Goal: Task Accomplishment & Management: Use online tool/utility

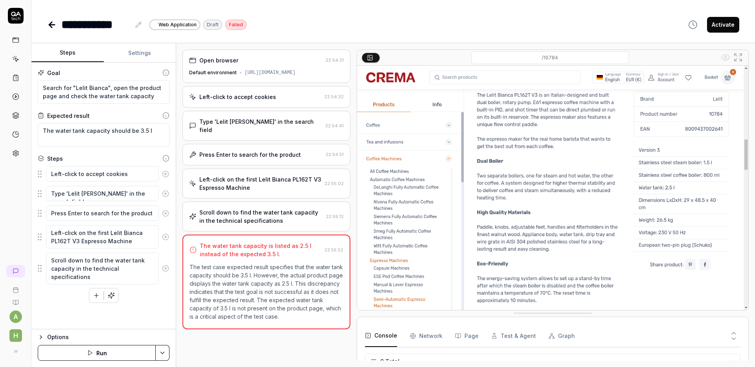
scroll to position [119, 0]
type textarea "*"
click at [45, 24] on div "**********" at bounding box center [392, 16] width 723 height 33
click at [48, 24] on icon at bounding box center [51, 24] width 9 height 9
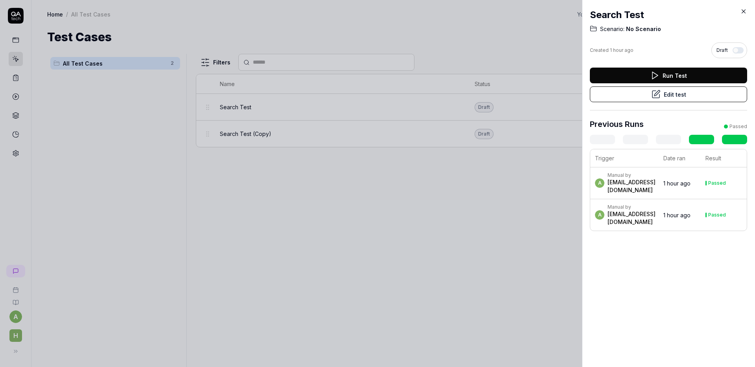
click at [743, 11] on icon at bounding box center [744, 12] width 4 height 4
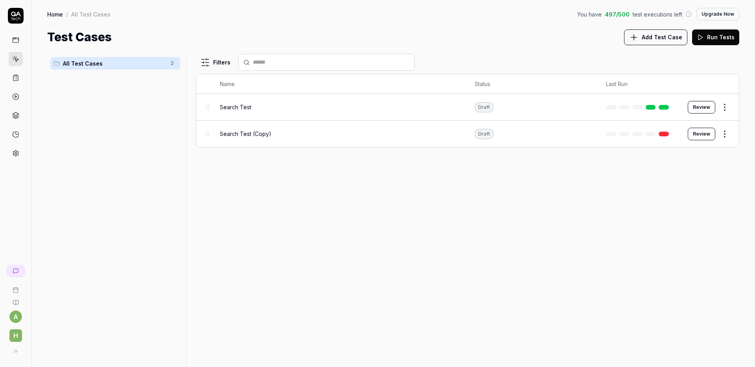
click at [522, 43] on div "Test Cases Add Test Case Run Tests" at bounding box center [393, 37] width 692 height 18
click at [671, 41] on span "Add Test Case" at bounding box center [662, 37] width 40 height 8
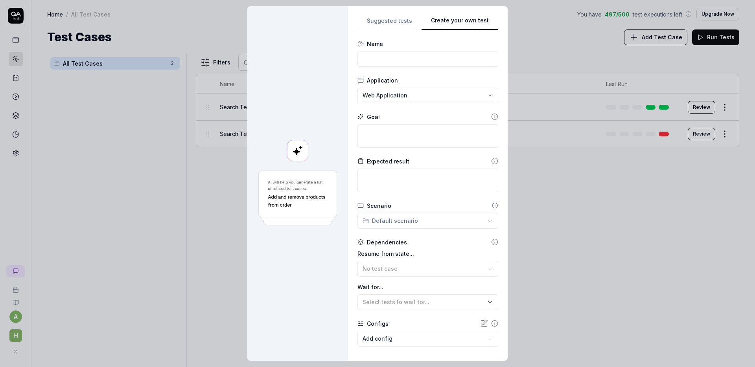
click at [465, 95] on div "**********" at bounding box center [427, 184] width 141 height 336
click at [399, 55] on input at bounding box center [427, 59] width 141 height 16
type input "Searc"
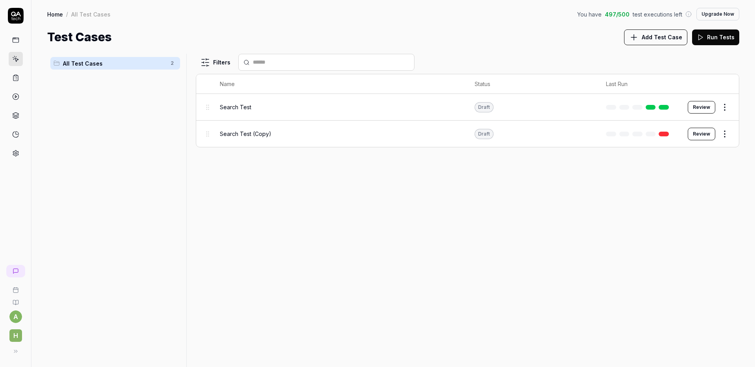
click at [646, 208] on div "Filters Name Status Last Run Search Test Draft Review Search Test (Copy) Draft …" at bounding box center [467, 210] width 543 height 313
click at [656, 40] on span "Add Test Case" at bounding box center [662, 37] width 40 height 8
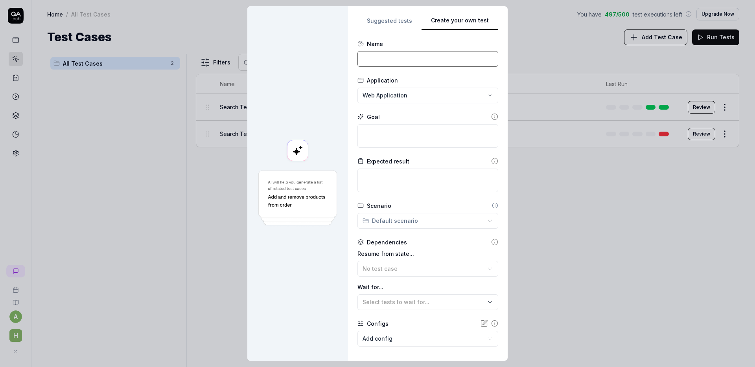
click at [381, 62] on input at bounding box center [427, 59] width 141 height 16
paste input "Product search - [PERSON_NAME]"
type input "Product search - [PERSON_NAME]"
click at [380, 133] on textarea at bounding box center [427, 136] width 141 height 24
paste textarea "Search for "Lelit Bianca", open the product page and check the water tank capac…"
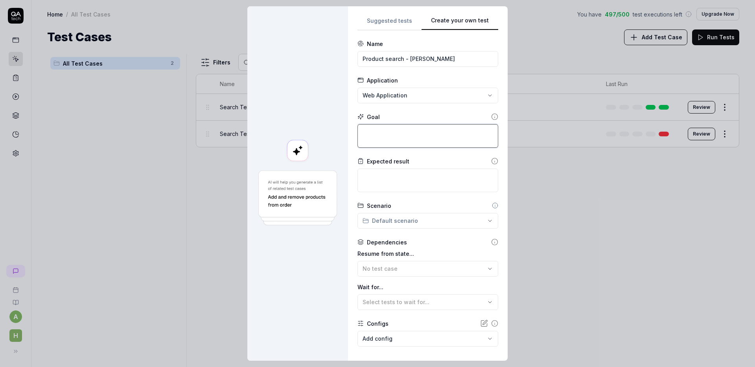
type textarea "*"
type textarea "Search for "Lelit Bianca", open the product page and check the water tank capac…"
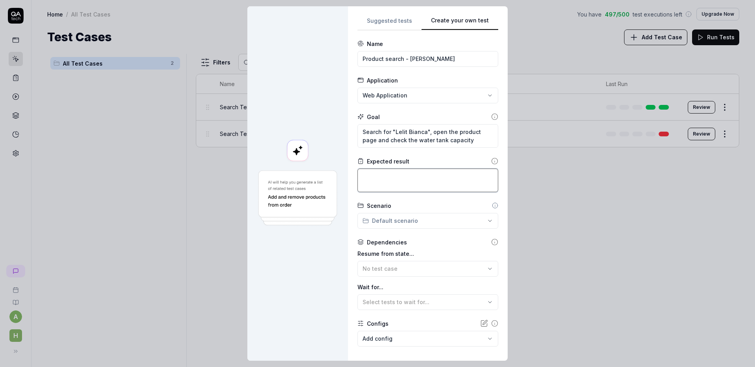
click at [381, 180] on textarea at bounding box center [427, 181] width 141 height 24
paste textarea "The water tank capacity should be 2.5 l"
type textarea "*"
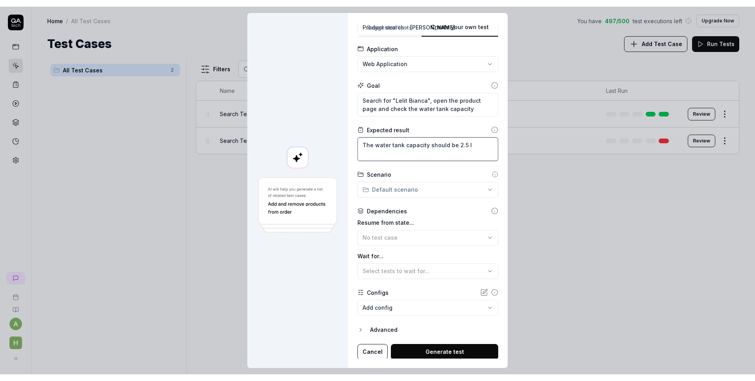
scroll to position [39, 0]
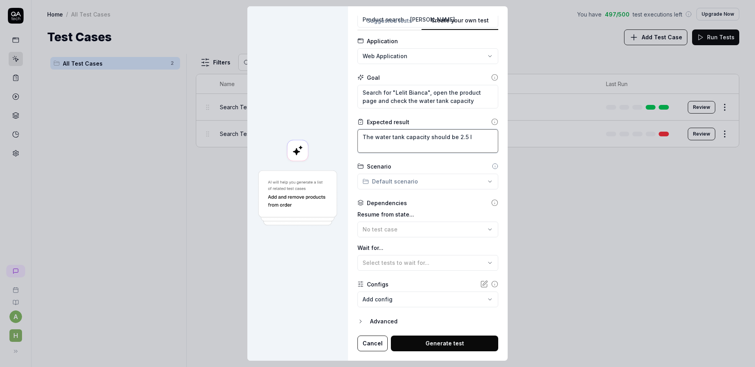
type textarea "The water tank capacity should be 2.5 l"
click at [433, 347] on button "Generate test" at bounding box center [444, 344] width 107 height 16
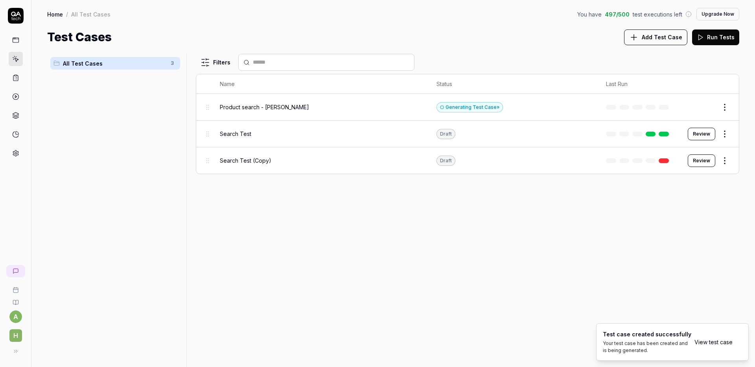
click at [709, 107] on button "Edit" at bounding box center [705, 107] width 19 height 13
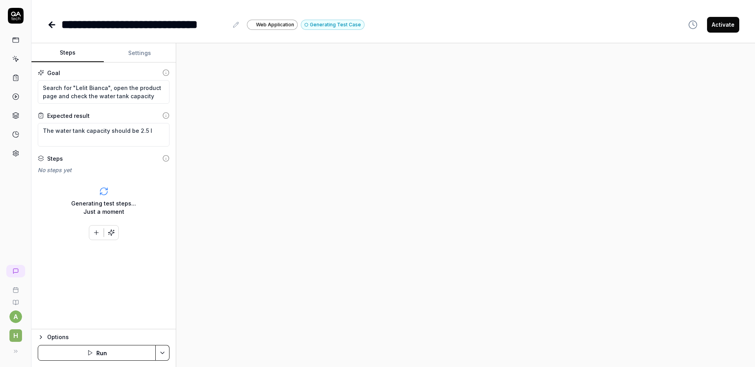
click at [315, 147] on div at bounding box center [465, 205] width 579 height 324
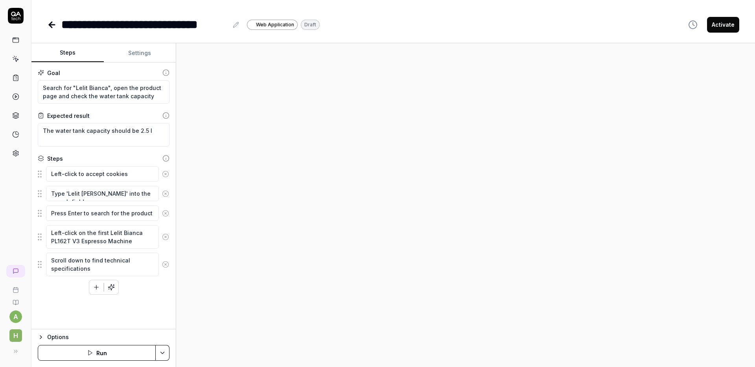
click at [48, 24] on icon at bounding box center [51, 24] width 9 height 9
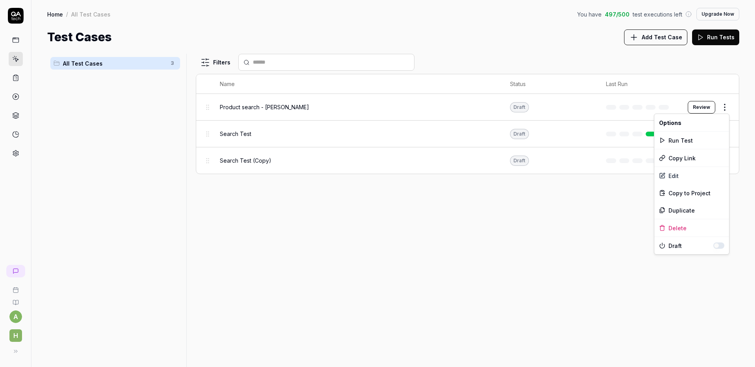
click at [722, 105] on html "a h Home / All Test Cases You have 497 / 500 test executions left Upgrade Now H…" at bounding box center [377, 183] width 755 height 367
click at [691, 231] on div "Delete" at bounding box center [691, 227] width 75 height 17
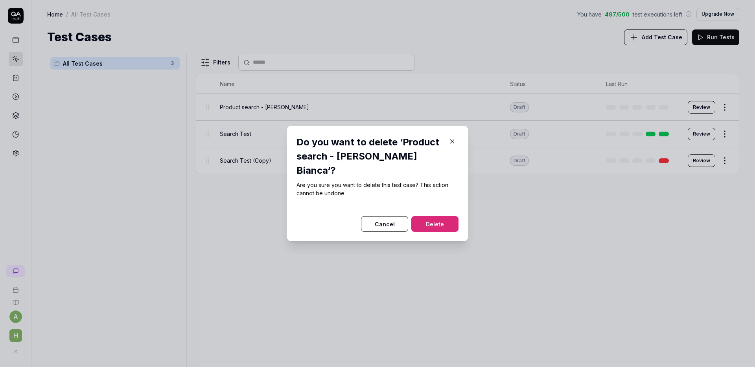
click at [430, 219] on button "Delete" at bounding box center [434, 224] width 47 height 16
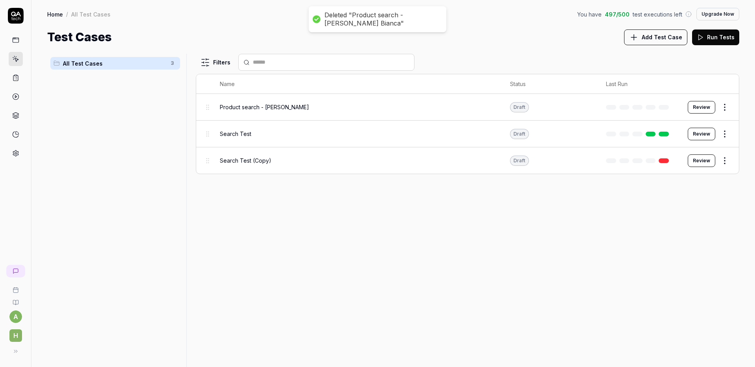
click at [394, 237] on div "Filters Name Status Last Run Product search - Lelit Bianca Draft Review Search …" at bounding box center [467, 210] width 543 height 313
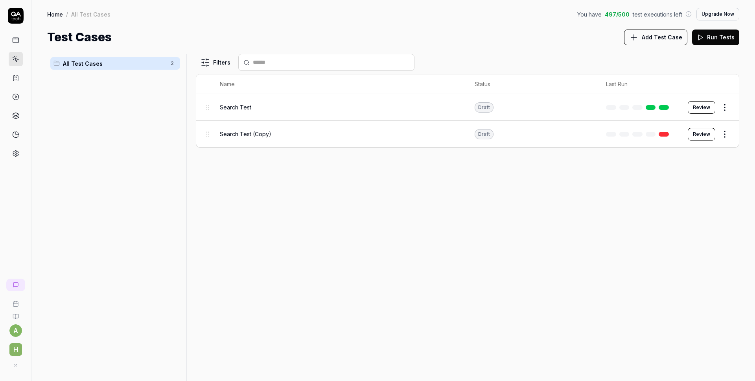
click at [449, 214] on div "Filters Name Status Last Run Search Test Draft Review Search Test (Copy) Draft …" at bounding box center [467, 217] width 543 height 327
click at [339, 22] on div "Home / All Test Cases You have 497 / 500 test executions left Upgrade Now Home …" at bounding box center [392, 23] width 723 height 46
click at [14, 17] on icon at bounding box center [16, 16] width 16 height 16
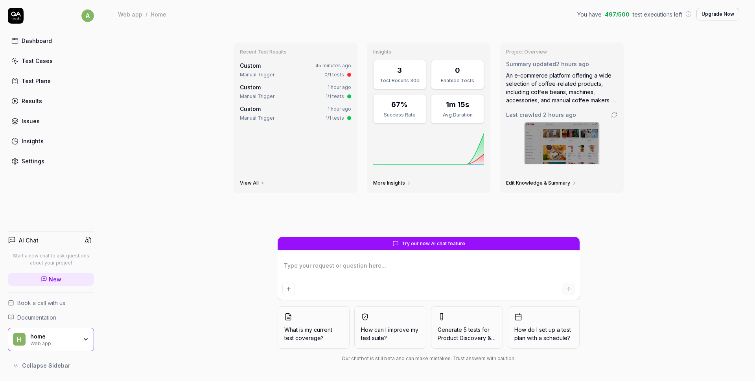
click at [670, 122] on div "Recent Test Results Custom 45 minutes ago Manual Trigger 0/1 tests Custom 1 hou…" at bounding box center [428, 204] width 653 height 352
click at [685, 103] on div "Recent Test Results Custom 45 minutes ago Manual Trigger 0/1 tests Custom 1 hou…" at bounding box center [428, 204] width 653 height 352
type textarea "*"
click at [42, 59] on div "Test Cases" at bounding box center [37, 61] width 31 height 8
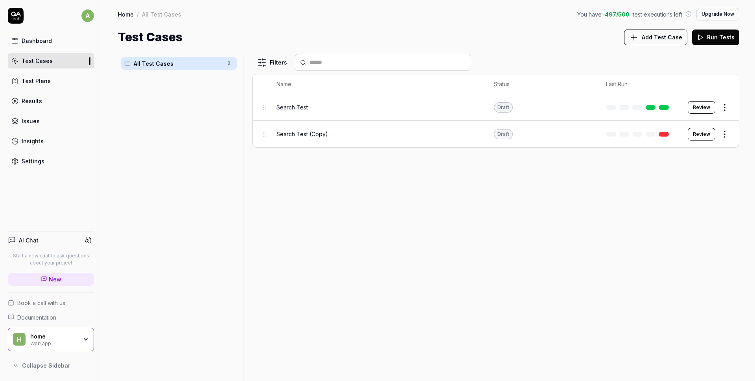
click at [644, 40] on button "Add Test Case" at bounding box center [655, 37] width 63 height 16
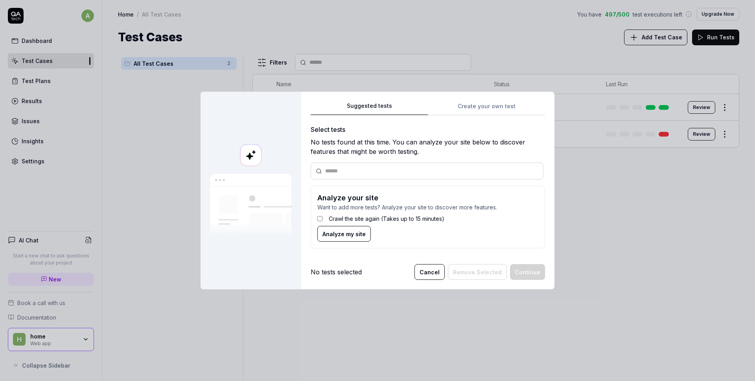
click at [471, 110] on div "Suggested tests Create your own test Select tests No tests found at this time. …" at bounding box center [428, 178] width 234 height 154
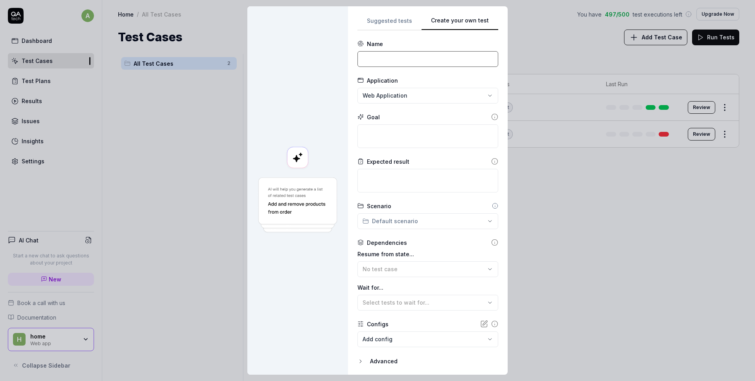
click at [379, 63] on input at bounding box center [427, 59] width 141 height 16
paste input "Search for "Lelit Bianca", open the product page and check the water tank capac…"
type input "Search for "Lelit Bianca", open the product page and check the water tank capac…"
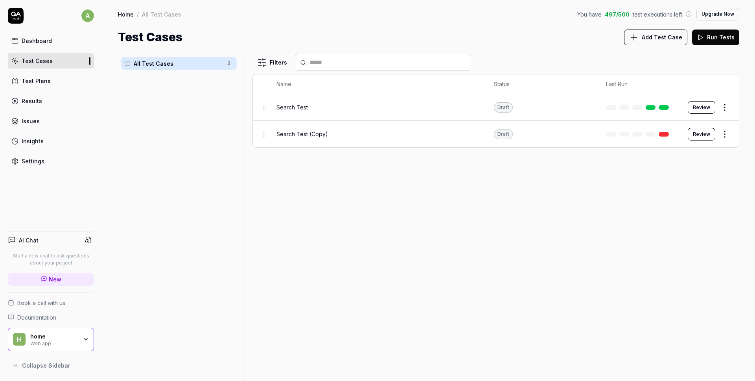
click at [378, 198] on div "Filters Name Status Last Run Search Test Draft Review Search Test (Copy) Draft …" at bounding box center [495, 217] width 487 height 327
click at [61, 39] on link "Dashboard" at bounding box center [51, 40] width 86 height 15
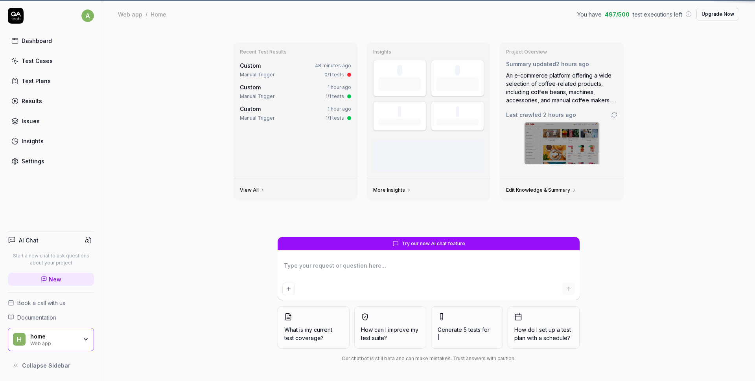
click at [61, 39] on link "Dashboard" at bounding box center [51, 40] width 86 height 15
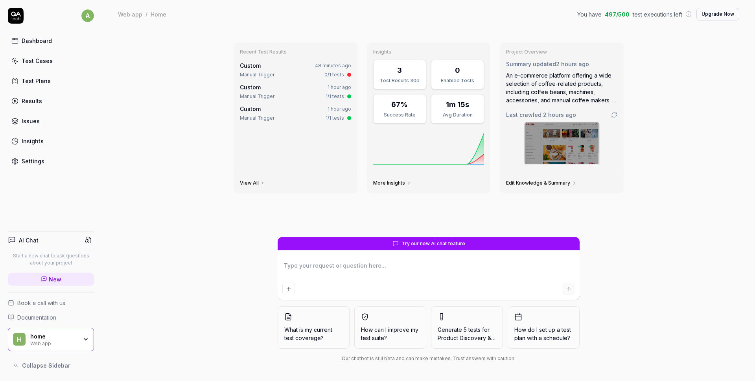
click at [212, 204] on div "Recent Test Results Custom 48 minutes ago Manual Trigger 0/1 tests Custom 1 hou…" at bounding box center [428, 204] width 653 height 352
type textarea "*"
click at [47, 61] on div "Test Cases" at bounding box center [37, 61] width 31 height 8
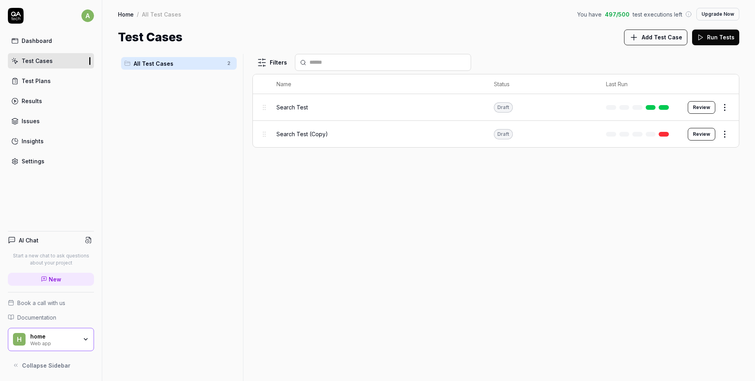
click at [644, 39] on button "Add Test Case" at bounding box center [655, 37] width 63 height 16
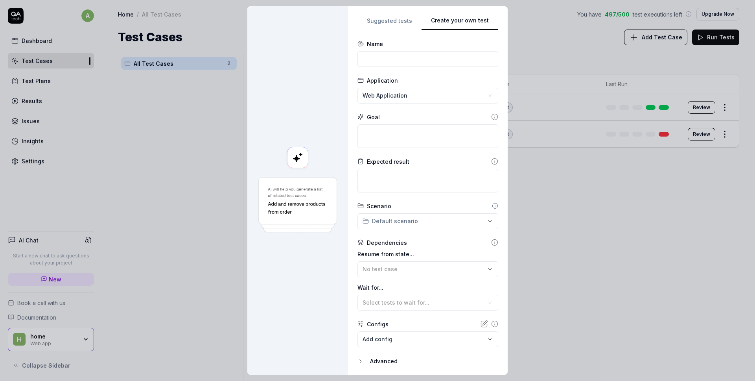
click at [487, 104] on div "**********" at bounding box center [427, 190] width 141 height 349
click at [400, 61] on input at bounding box center [427, 59] width 141 height 16
type input "Product search - [PERSON_NAME]"
click at [375, 134] on textarea at bounding box center [427, 136] width 141 height 24
paste textarea "Search for "Lelit Bianca", open the product page and check the water tank capac…"
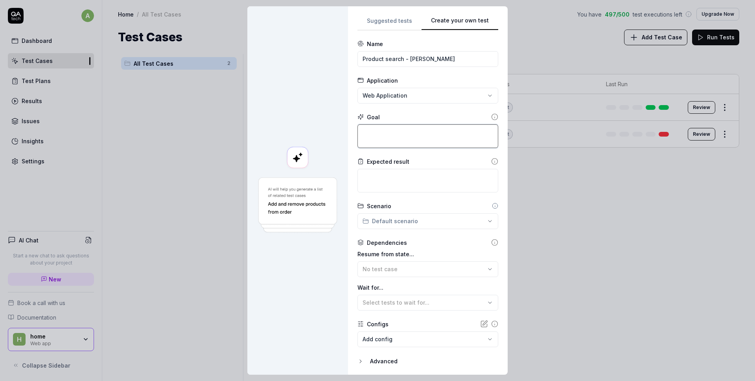
type textarea "*"
type textarea "Search for "Lelit Bianca", open the product page and check the water tank capac…"
click at [379, 180] on textarea at bounding box center [427, 181] width 141 height 24
paste textarea "The water tank capacity should be 2.5 l"
type textarea "*"
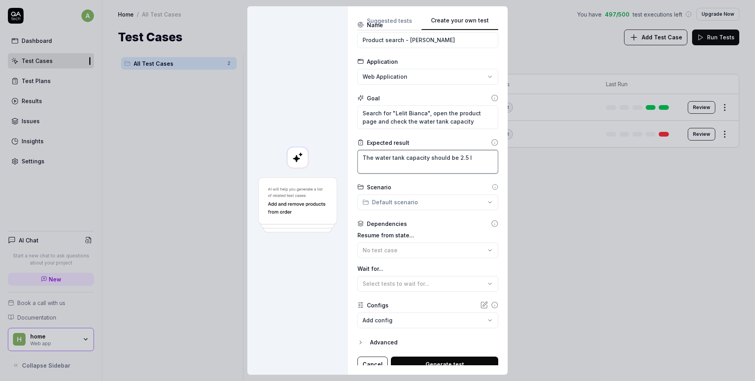
scroll to position [26, 0]
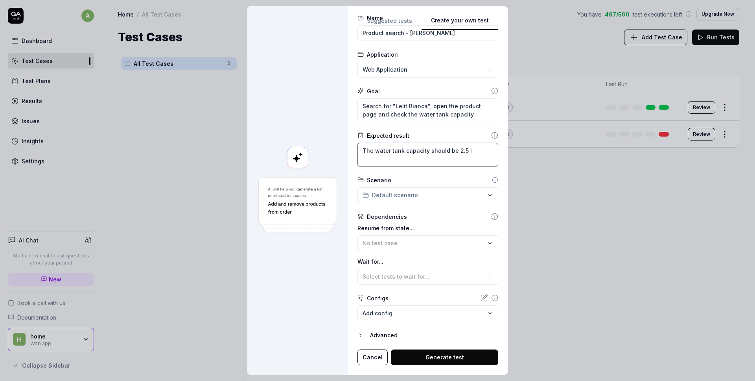
type textarea "The water tank capacity should be 2.5 l"
click at [426, 355] on button "Generate test" at bounding box center [444, 357] width 107 height 16
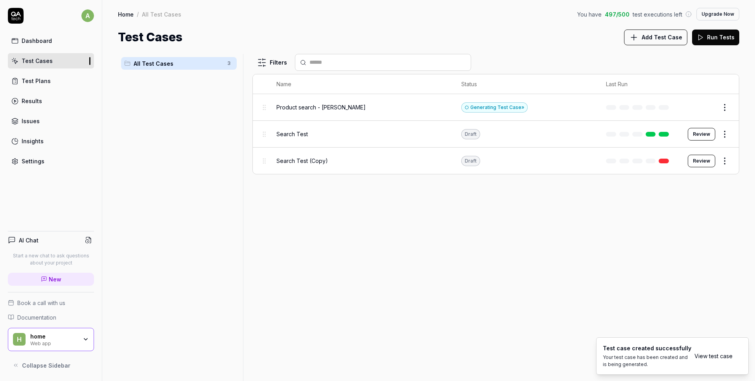
click at [701, 353] on link "View test case" at bounding box center [713, 355] width 38 height 8
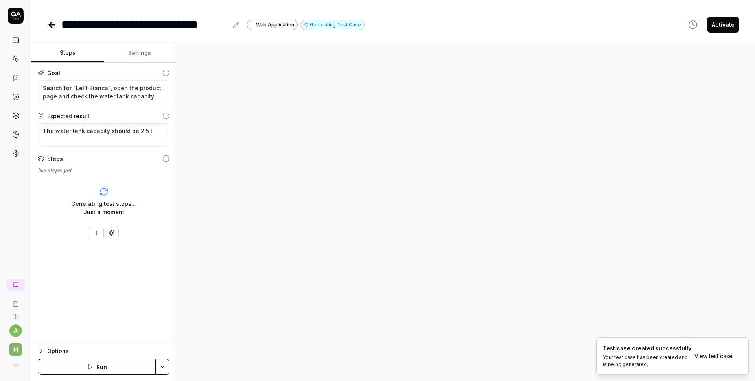
drag, startPoint x: 204, startPoint y: 158, endPoint x: 195, endPoint y: 214, distance: 56.2
click at [204, 158] on div at bounding box center [465, 211] width 579 height 337
click at [55, 29] on icon at bounding box center [51, 24] width 9 height 9
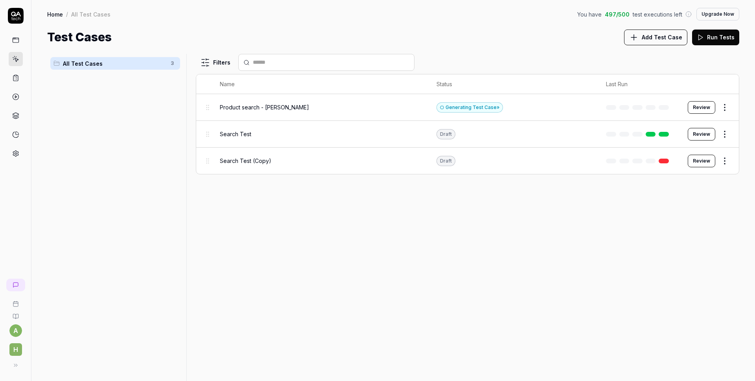
click at [564, 105] on td "Generating Test Case »" at bounding box center [513, 107] width 169 height 27
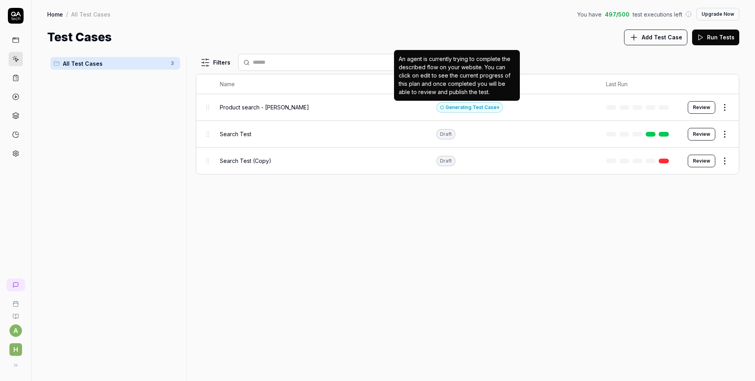
click at [456, 107] on div "Generating Test Case »" at bounding box center [469, 107] width 66 height 10
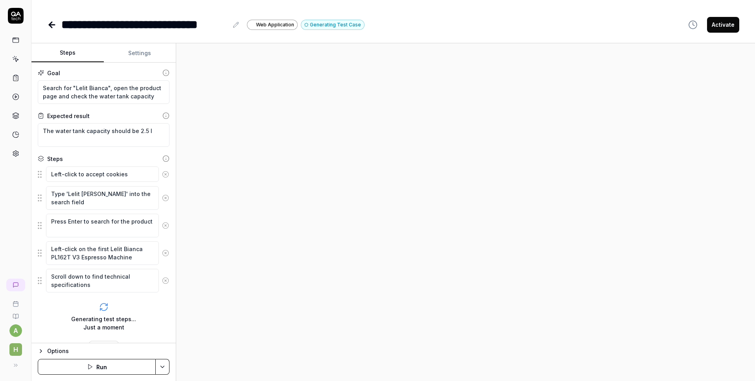
click at [257, 258] on div at bounding box center [465, 211] width 579 height 337
click at [115, 319] on div "Generating test steps... Just a moment" at bounding box center [103, 323] width 65 height 17
click at [454, 101] on div at bounding box center [465, 211] width 579 height 337
click at [156, 29] on div "**********" at bounding box center [144, 25] width 167 height 18
click at [59, 27] on div "**********" at bounding box center [205, 25] width 317 height 18
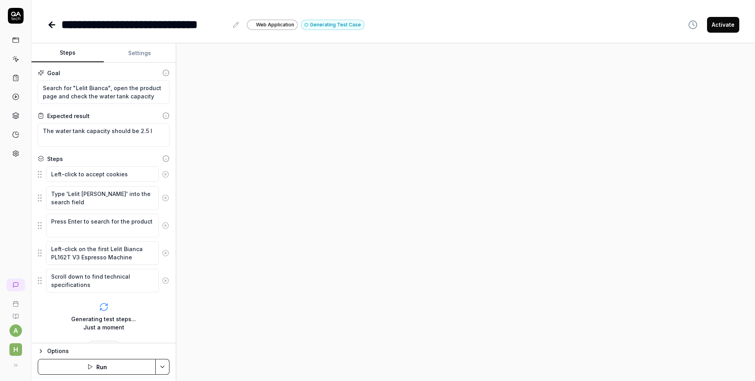
click at [58, 29] on div "**********" at bounding box center [205, 25] width 317 height 18
click at [57, 28] on link at bounding box center [52, 25] width 11 height 16
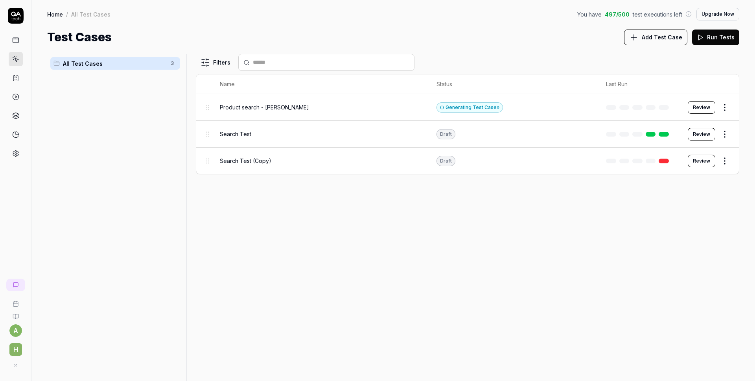
click at [727, 105] on html "a h Home / All Test Cases You have 497 / 500 test executions left Upgrade Now H…" at bounding box center [377, 190] width 755 height 381
click at [679, 180] on div "Edit" at bounding box center [691, 175] width 75 height 17
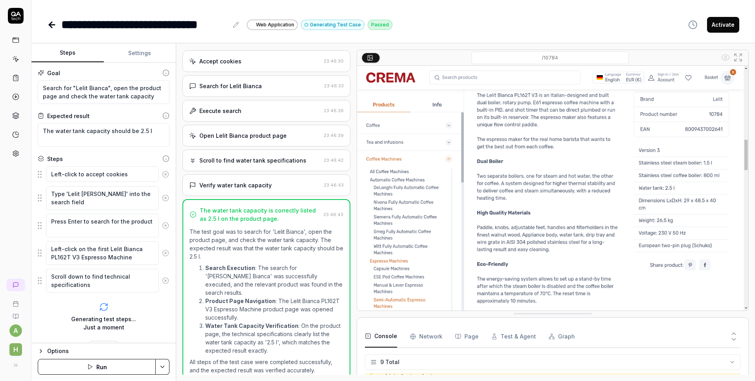
scroll to position [119, 0]
click at [50, 23] on icon at bounding box center [50, 25] width 3 height 6
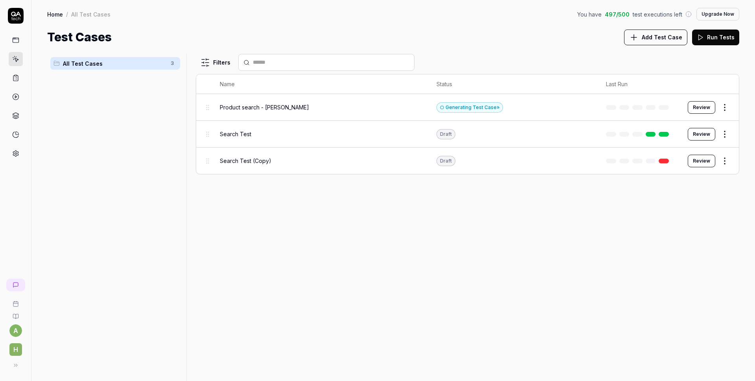
click at [521, 113] on td "Generating Test Case »" at bounding box center [513, 107] width 169 height 27
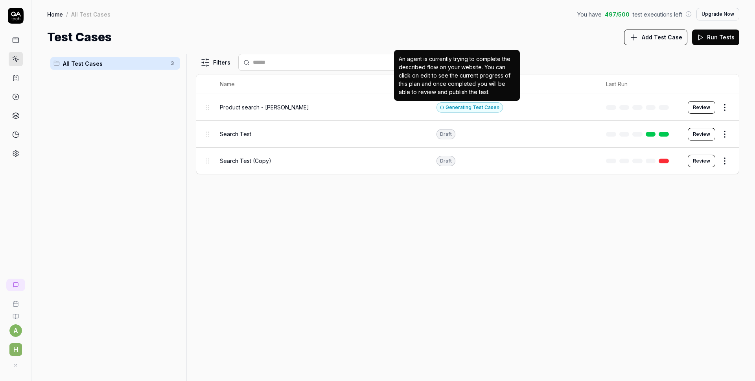
click at [456, 104] on div "Generating Test Case »" at bounding box center [469, 107] width 66 height 10
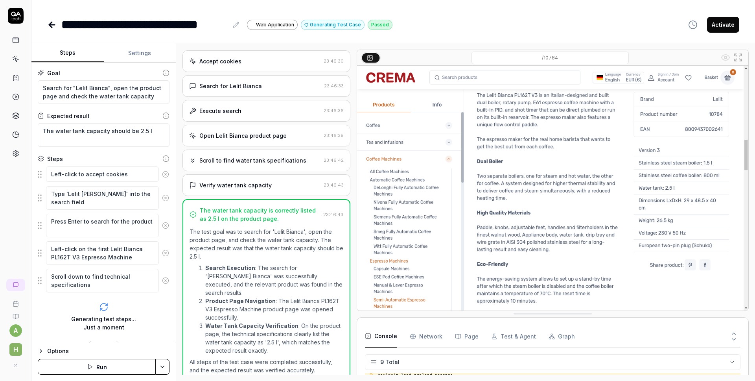
scroll to position [36, 0]
type textarea "*"
click at [71, 26] on div "**********" at bounding box center [144, 25] width 167 height 18
click at [46, 26] on div "**********" at bounding box center [392, 16] width 723 height 33
click at [52, 25] on icon at bounding box center [52, 25] width 6 height 0
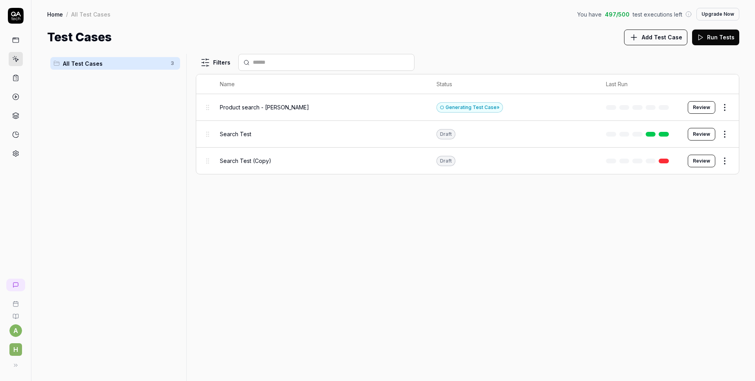
click at [726, 107] on html "a h Home / All Test Cases You have 497 / 500 test executions left Upgrade Now H…" at bounding box center [377, 190] width 755 height 381
click at [678, 232] on div "Delete" at bounding box center [691, 227] width 75 height 17
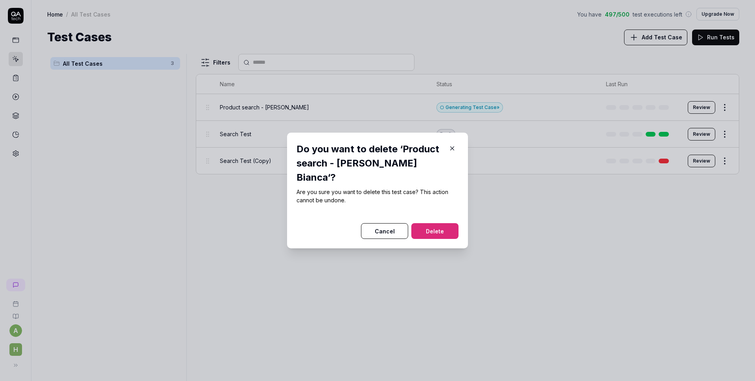
click at [433, 230] on button "Delete" at bounding box center [434, 231] width 47 height 16
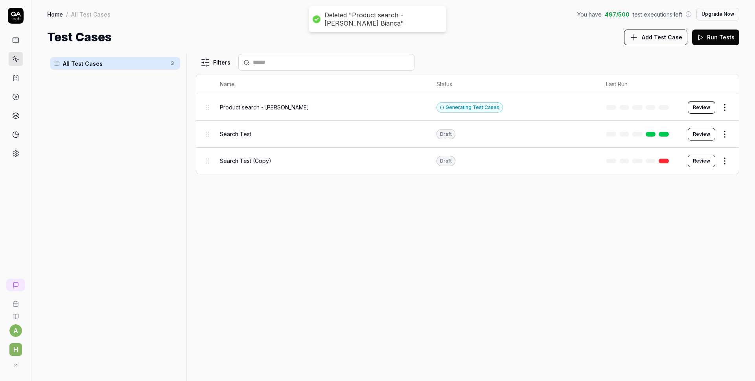
click at [397, 180] on div "Filters Name Status Last Run Product search - [PERSON_NAME] Generating Test Cas…" at bounding box center [467, 217] width 543 height 327
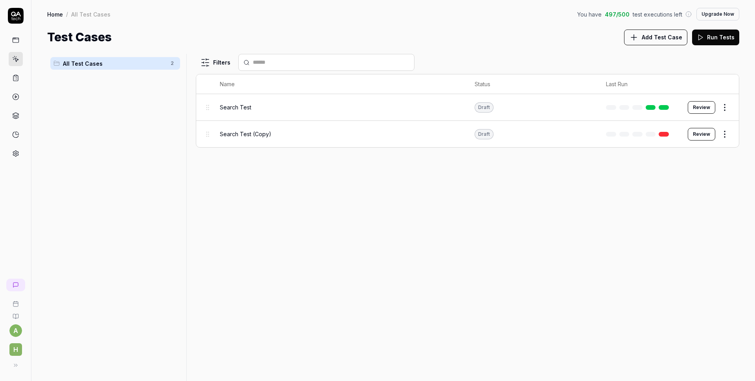
click at [316, 196] on div "Filters Name Status Last Run Search Test Draft Review Search Test (Copy) Draft …" at bounding box center [467, 217] width 543 height 327
click at [11, 38] on link at bounding box center [16, 40] width 14 height 14
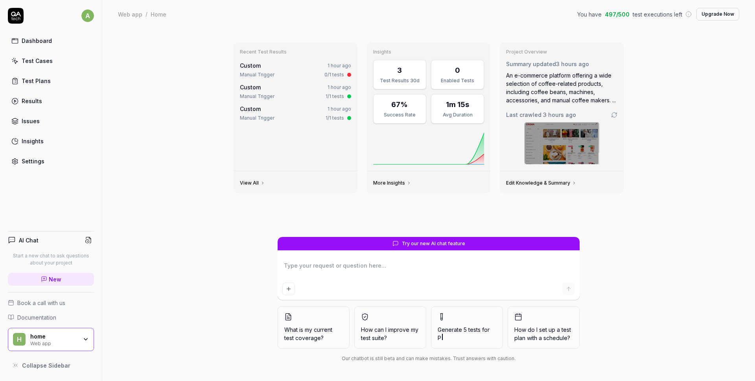
type textarea "*"
click at [34, 59] on div "Test Cases" at bounding box center [37, 61] width 31 height 8
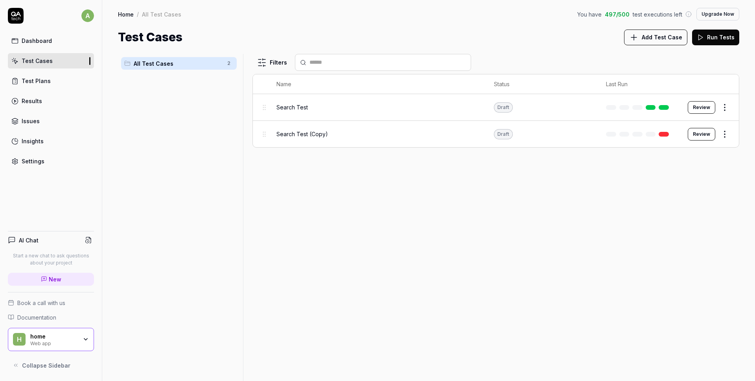
click at [657, 41] on span "Add Test Case" at bounding box center [662, 37] width 40 height 8
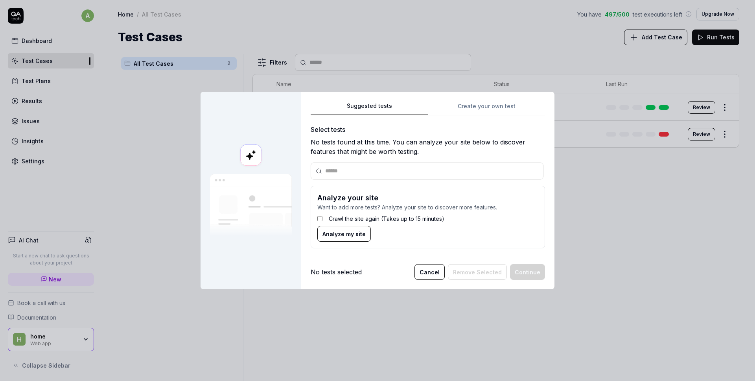
click at [489, 98] on div "Suggested tests Create your own test Select tests No tests found at this time. …" at bounding box center [427, 191] width 253 height 198
click at [486, 103] on div "Suggested tests Create your own test Select tests No tests found at this time. …" at bounding box center [428, 178] width 234 height 154
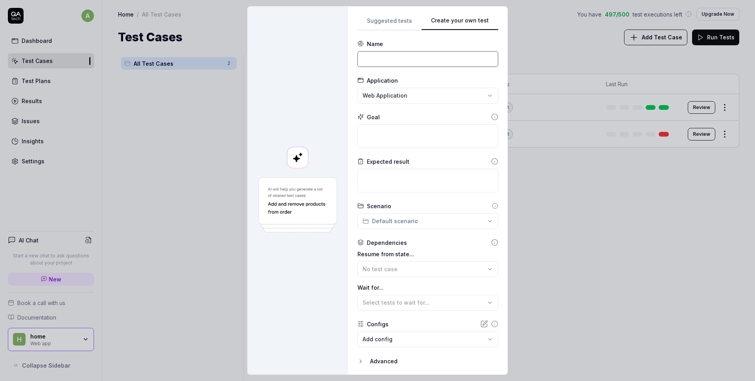
click at [389, 62] on input at bounding box center [427, 59] width 141 height 16
type input "Product Search"
click at [371, 145] on textarea at bounding box center [427, 136] width 141 height 24
paste textarea "Search for "Lelit Bianca", open the product page and check the water tank capac…"
type textarea "*"
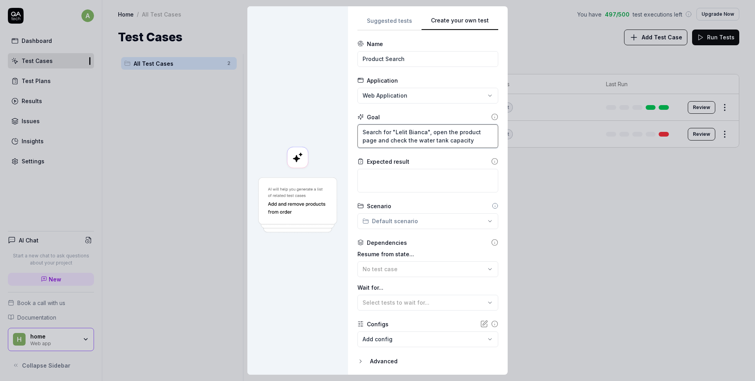
type textarea "Search for "Lelit Bianca", open the product page and check the water tank capac…"
click at [382, 186] on textarea at bounding box center [427, 181] width 141 height 24
paste textarea "The water tank capacity should be 2.5 l"
type textarea "*"
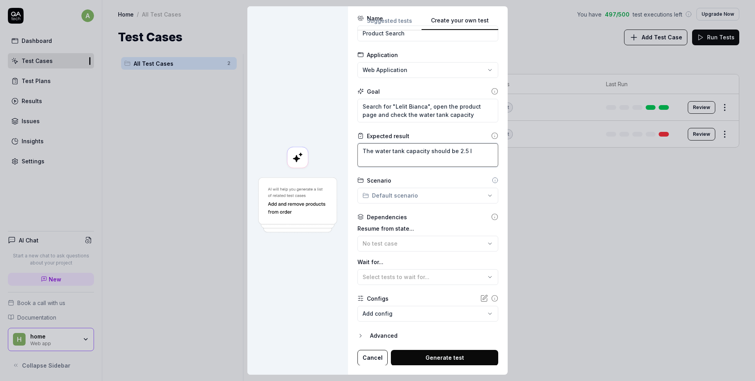
scroll to position [26, 0]
type textarea "The water tank capacity should be 2.5 l"
click at [427, 353] on button "Generate test" at bounding box center [444, 357] width 107 height 16
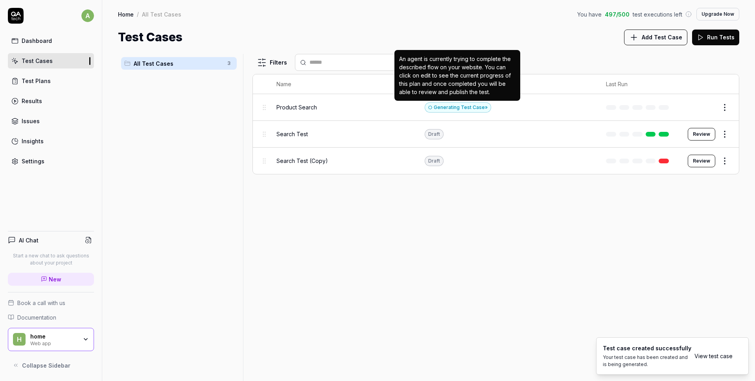
click at [458, 109] on div "Generating Test Case »" at bounding box center [458, 107] width 66 height 10
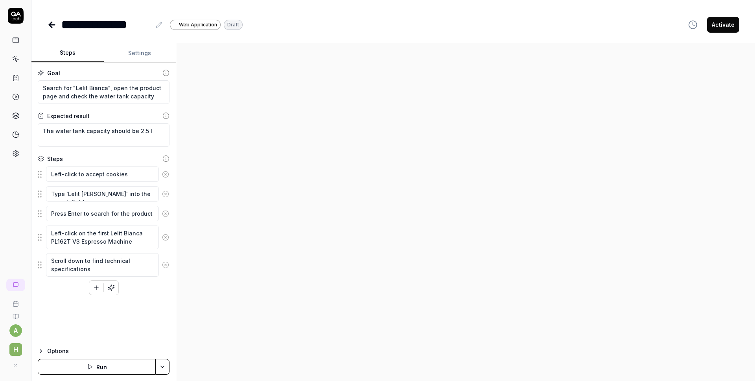
click at [116, 363] on button "Run" at bounding box center [97, 367] width 118 height 16
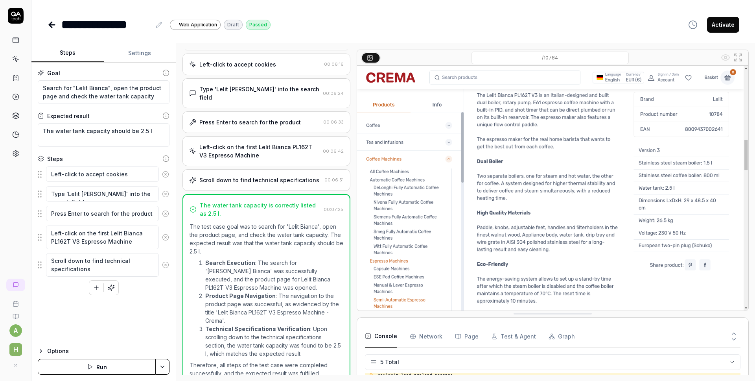
scroll to position [36, 0]
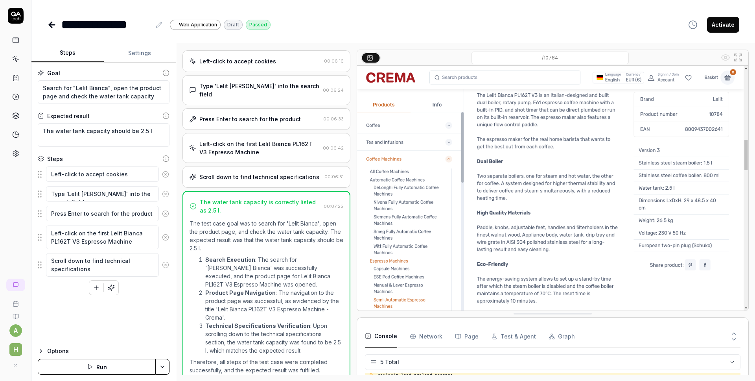
click at [732, 338] on icon at bounding box center [734, 339] width 4 height 2
click at [735, 329] on button at bounding box center [733, 332] width 13 height 10
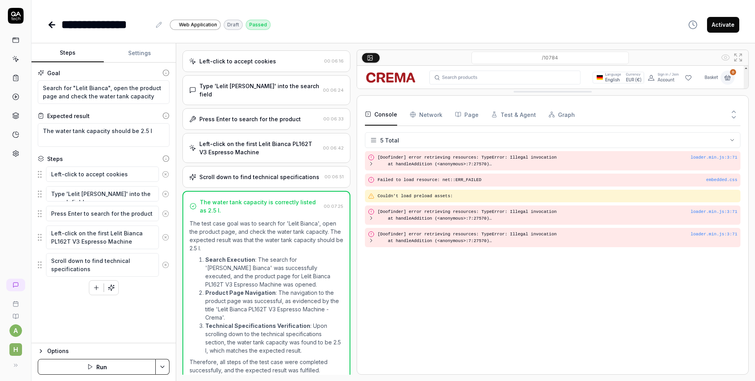
scroll to position [0, 0]
click at [430, 113] on Requests "Network" at bounding box center [426, 114] width 33 height 22
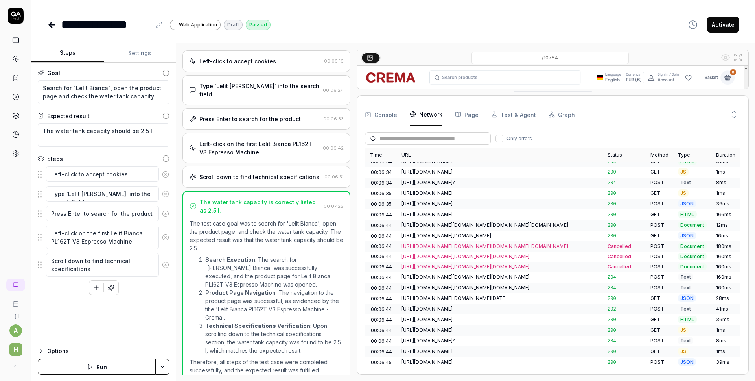
scroll to position [451, 0]
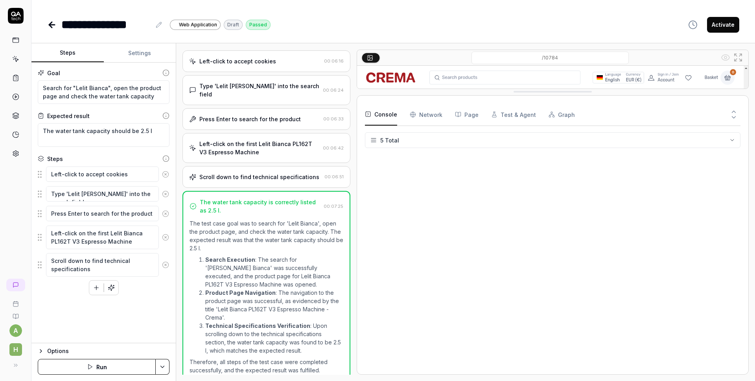
click at [395, 114] on button "Console" at bounding box center [381, 114] width 32 height 22
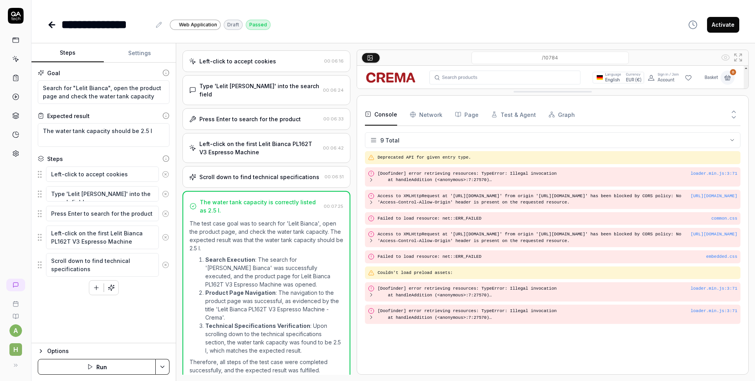
click at [730, 118] on icon at bounding box center [733, 117] width 7 height 7
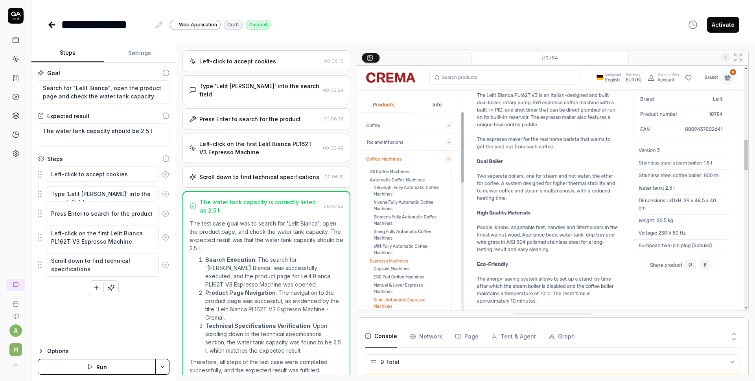
scroll to position [119, 0]
click at [16, 62] on icon at bounding box center [15, 58] width 7 height 7
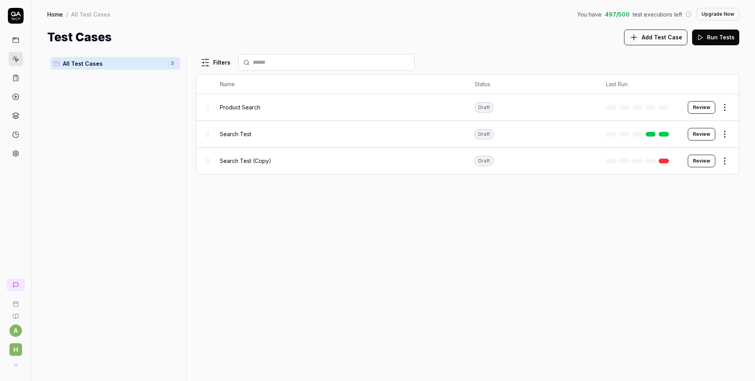
click at [724, 106] on html "a h Home / All Test Cases You have 497 / 500 test executions left Upgrade Now H…" at bounding box center [377, 190] width 755 height 381
click at [693, 139] on div "Run Test" at bounding box center [691, 140] width 75 height 17
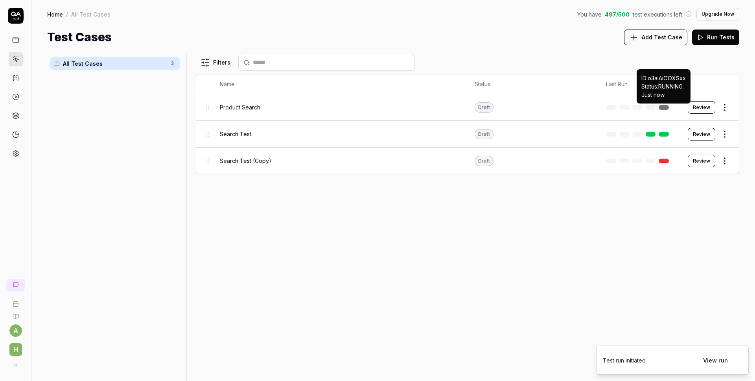
click at [663, 109] on link at bounding box center [664, 107] width 10 height 5
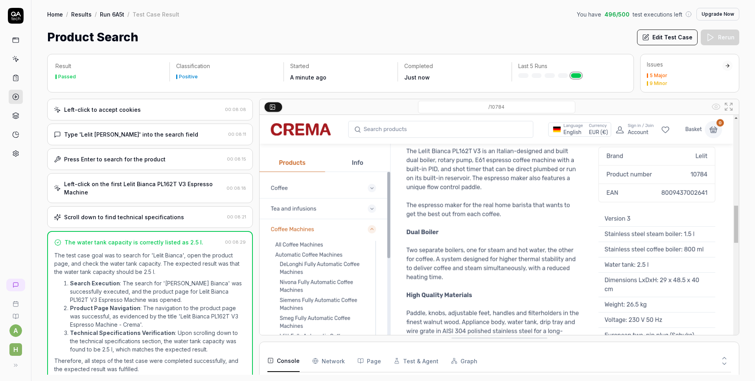
scroll to position [44, 0]
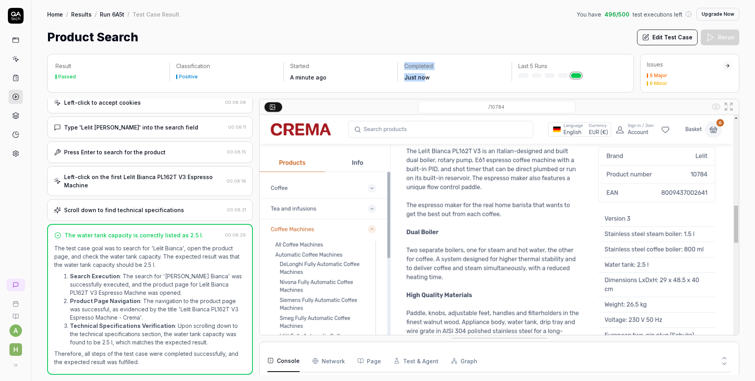
drag, startPoint x: 425, startPoint y: 77, endPoint x: 392, endPoint y: 79, distance: 32.3
click at [392, 79] on div "Result Passed Classification Positive Started A minute ago Completed Just now L…" at bounding box center [340, 71] width 570 height 19
click at [440, 78] on div "Just now" at bounding box center [454, 77] width 101 height 8
click at [18, 61] on icon at bounding box center [15, 58] width 7 height 7
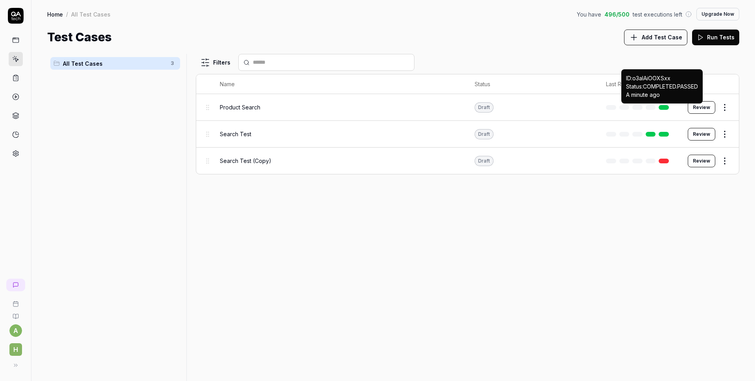
click at [664, 107] on link at bounding box center [664, 107] width 10 height 5
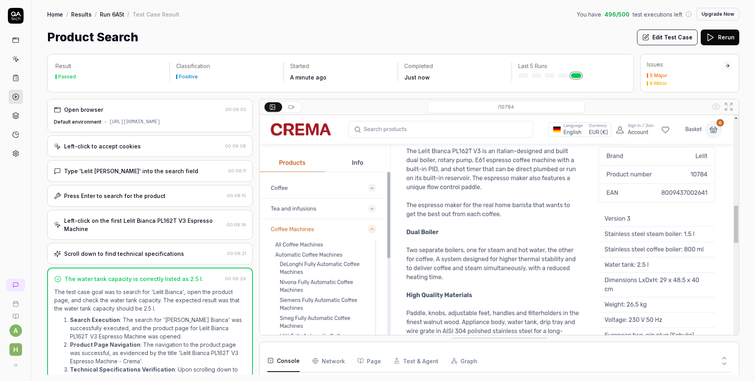
click at [290, 107] on icon at bounding box center [291, 107] width 6 height 6
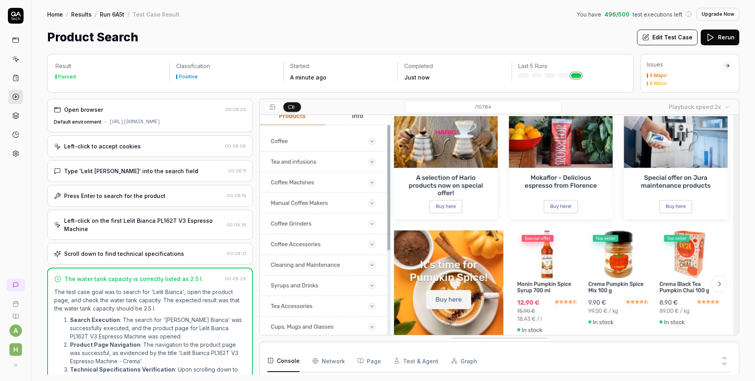
scroll to position [76, 0]
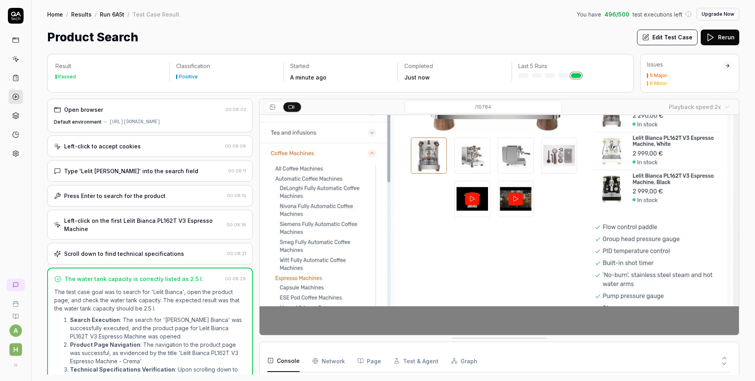
click at [678, 39] on button "Edit Test Case" at bounding box center [667, 37] width 61 height 16
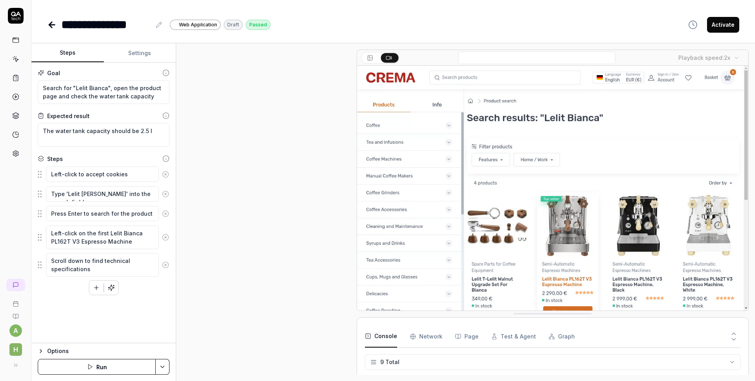
scroll to position [36, 0]
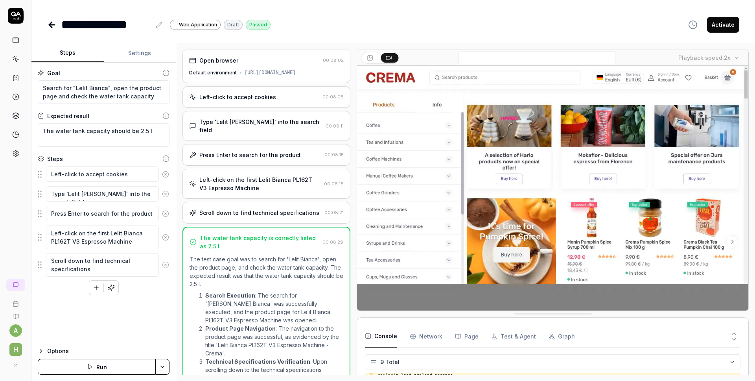
click at [371, 56] on icon at bounding box center [370, 58] width 6 height 6
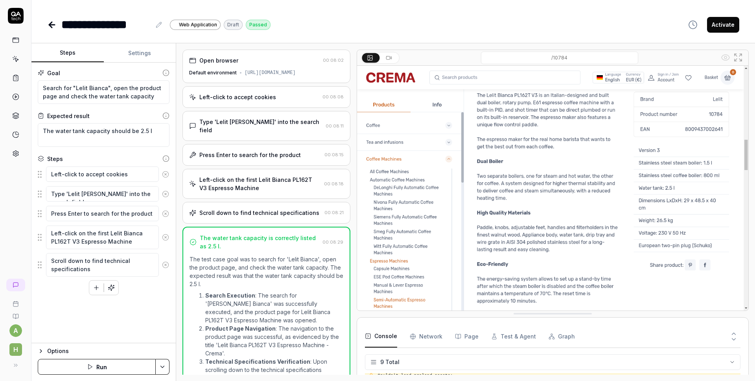
type textarea "*"
